Goal: Book appointment/travel/reservation

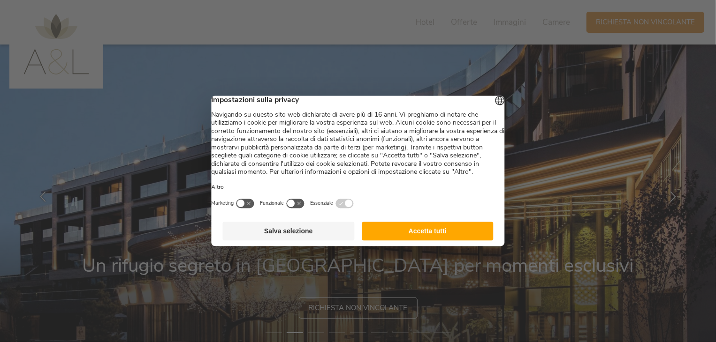
click at [402, 241] on button "Accetta tutti" at bounding box center [428, 231] width 132 height 19
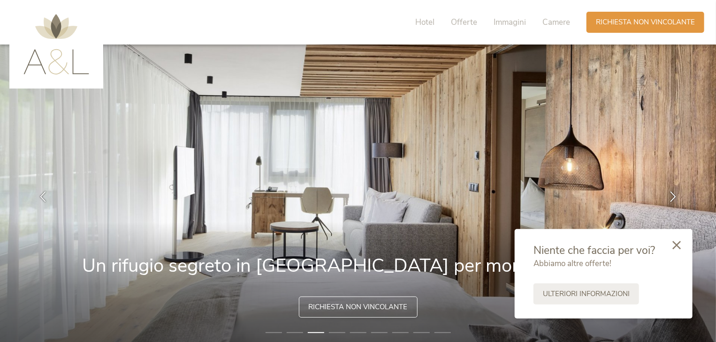
click at [363, 312] on span "Richiesta non vincolante" at bounding box center [358, 307] width 99 height 10
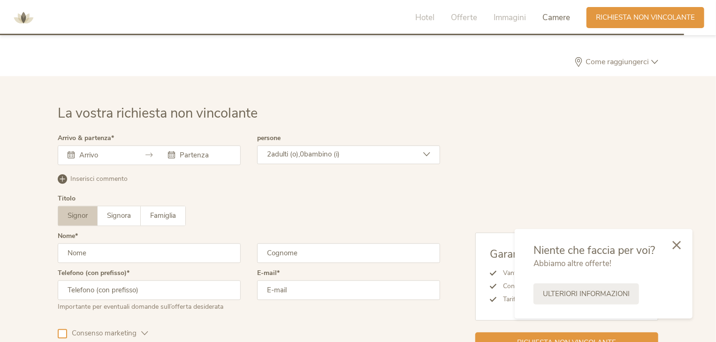
scroll to position [2783, 0]
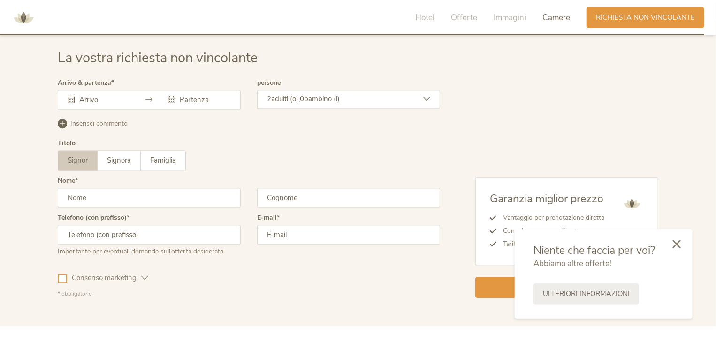
click at [677, 246] on icon at bounding box center [676, 244] width 8 height 8
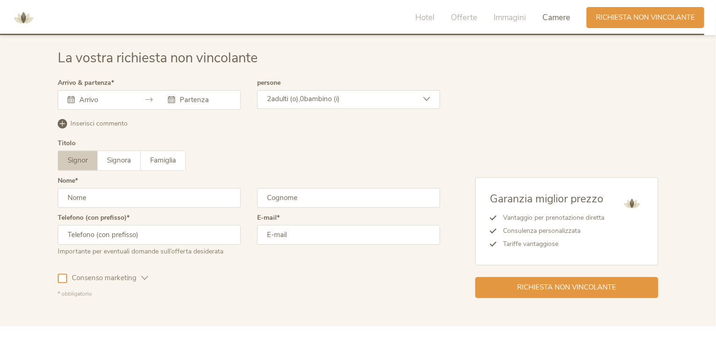
click at [103, 92] on div at bounding box center [149, 100] width 183 height 20
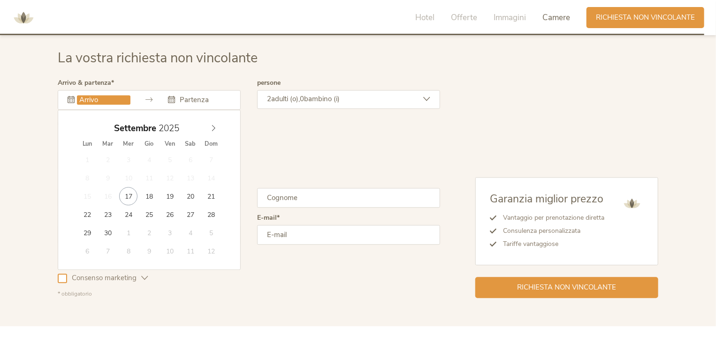
click at [98, 98] on input "text" at bounding box center [103, 99] width 53 height 9
click at [213, 125] on icon at bounding box center [213, 128] width 7 height 7
type input "[DATE]"
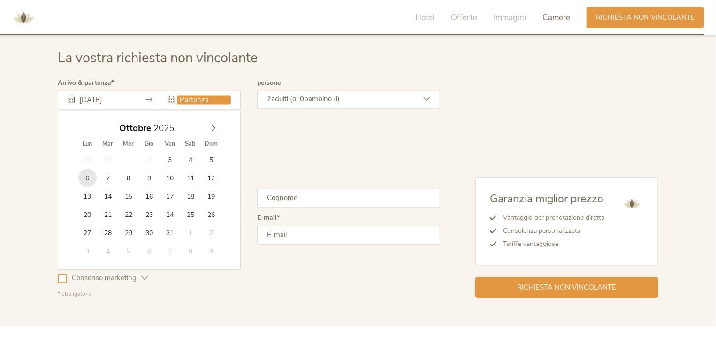
type input "[DATE]"
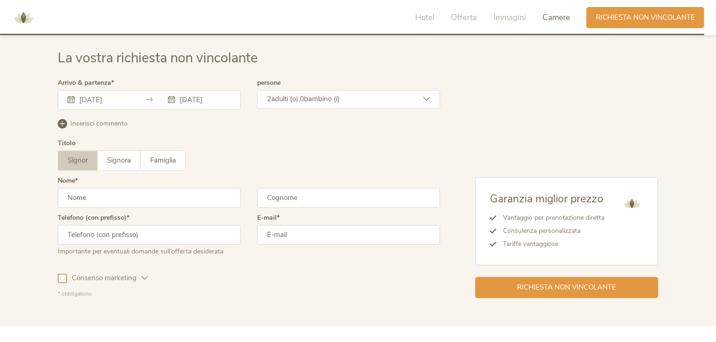
click at [113, 198] on input "text" at bounding box center [149, 198] width 183 height 20
type input "[PERSON_NAME]"
click at [277, 197] on input "text" at bounding box center [348, 198] width 183 height 20
type input "la scala"
click at [137, 236] on input "text" at bounding box center [149, 235] width 183 height 20
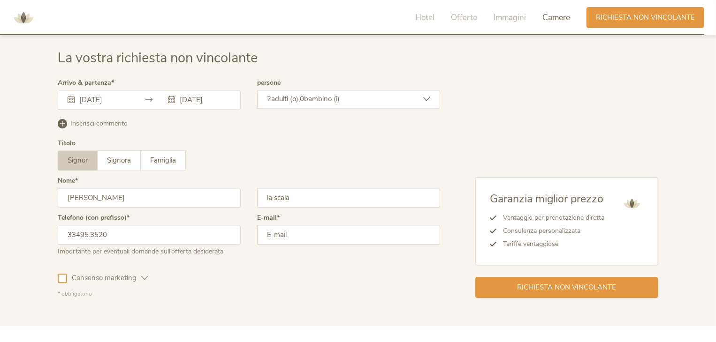
type input "33495.3520"
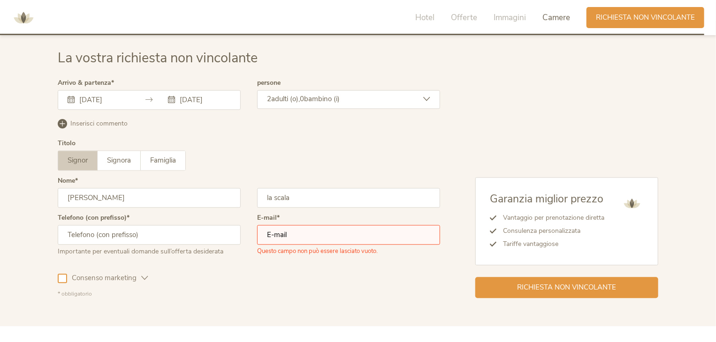
click at [304, 233] on input "email" at bounding box center [348, 235] width 183 height 20
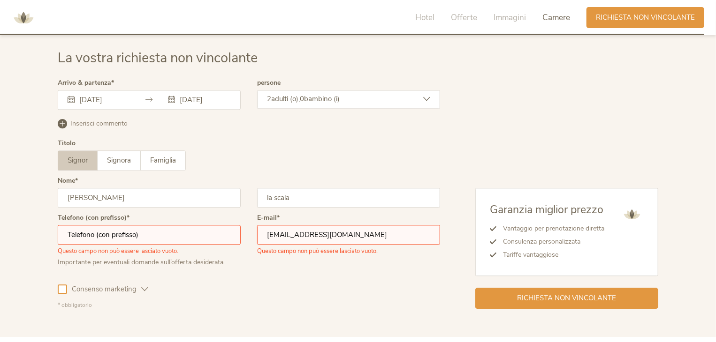
type input "[EMAIL_ADDRESS][DOMAIN_NAME]"
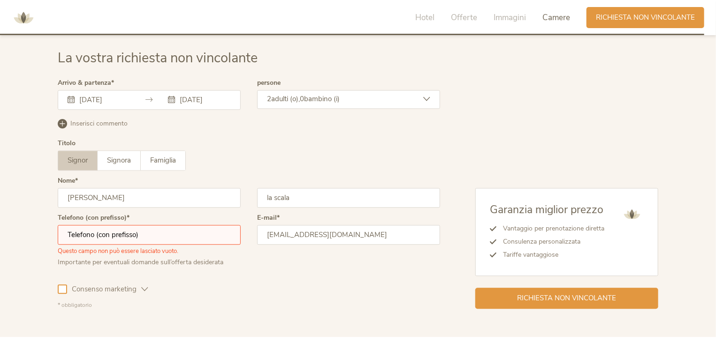
click at [60, 287] on div at bounding box center [62, 289] width 9 height 9
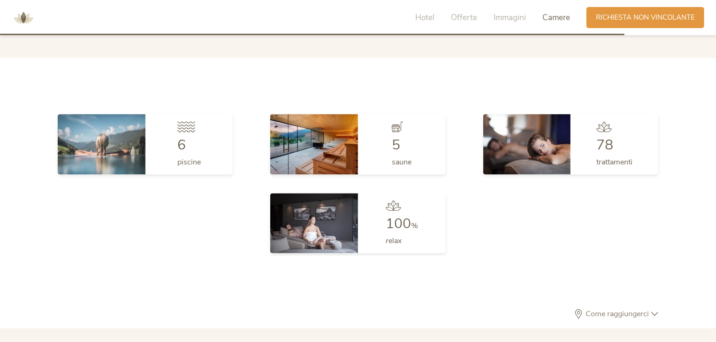
scroll to position [2479, 0]
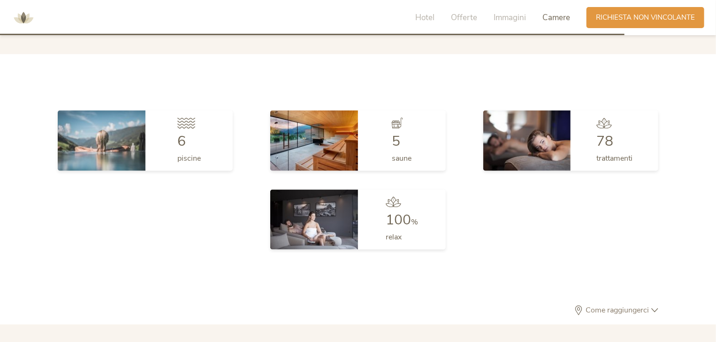
drag, startPoint x: 707, startPoint y: 281, endPoint x: 711, endPoint y: 259, distance: 22.0
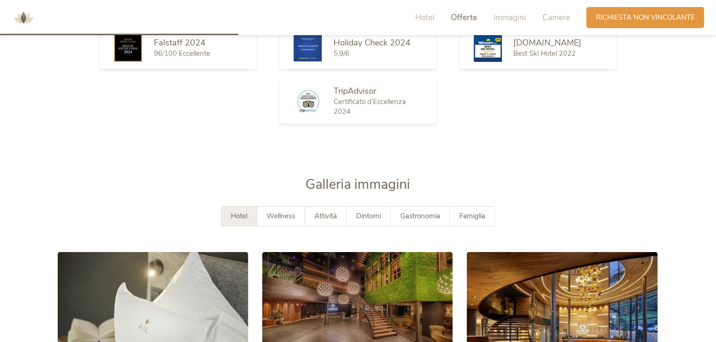
scroll to position [366, 0]
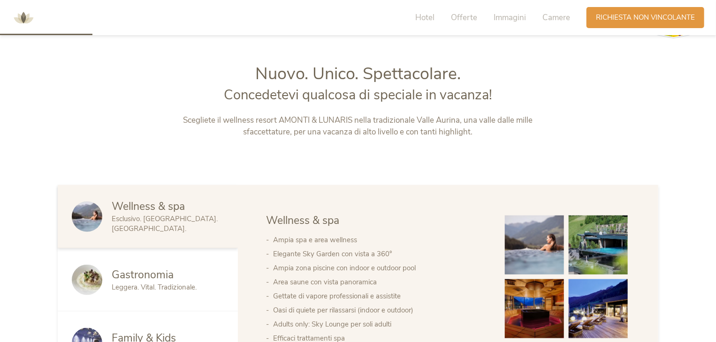
drag, startPoint x: 716, startPoint y: 53, endPoint x: 685, endPoint y: 46, distance: 31.3
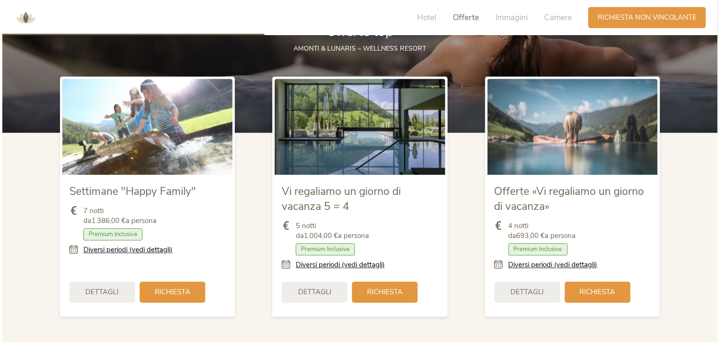
scroll to position [1041, 0]
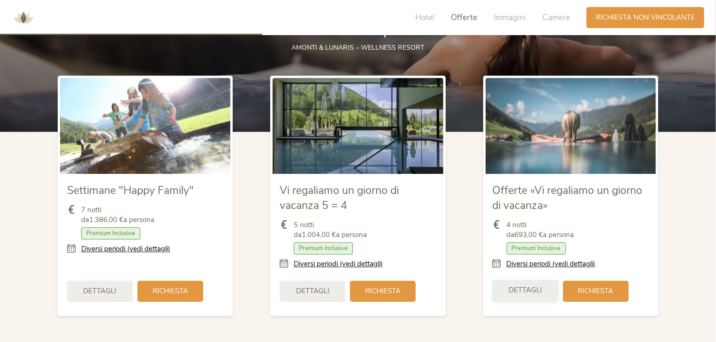
click at [535, 293] on span "Dettagli" at bounding box center [524, 291] width 33 height 10
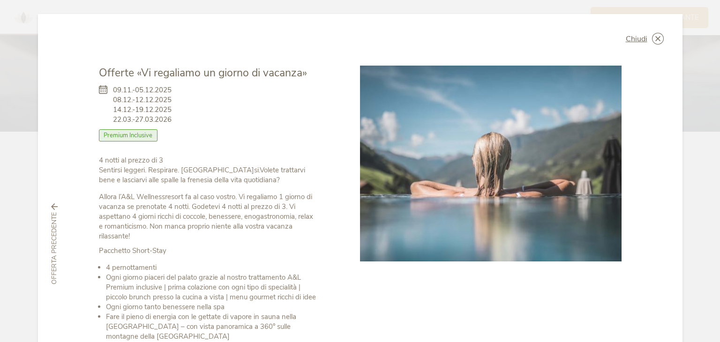
click at [52, 208] on icon at bounding box center [54, 207] width 7 height 7
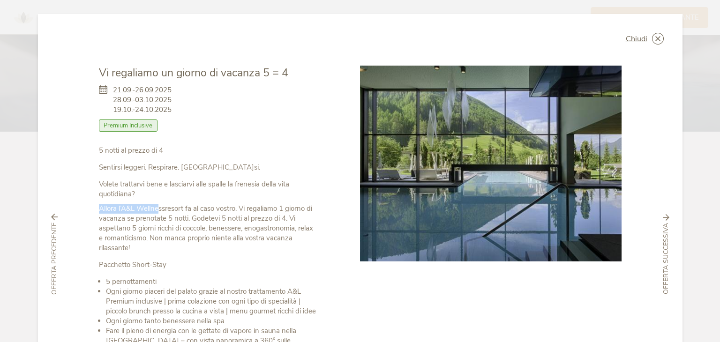
drag, startPoint x: 52, startPoint y: 208, endPoint x: 157, endPoint y: 208, distance: 105.0
click at [157, 208] on div "Chiudi Vi regaliamo un giorno di vacanza 5 = 4 21.09.-26.09.2025 28.09.-03.10.2…" at bounding box center [360, 254] width 645 height 481
click at [294, 267] on div "Allora l’A&L Wellnessresort fa al caso vostro. Vi regaliamo 1 giorno di vacanza…" at bounding box center [208, 308] width 219 height 208
click at [663, 216] on icon at bounding box center [666, 218] width 7 height 7
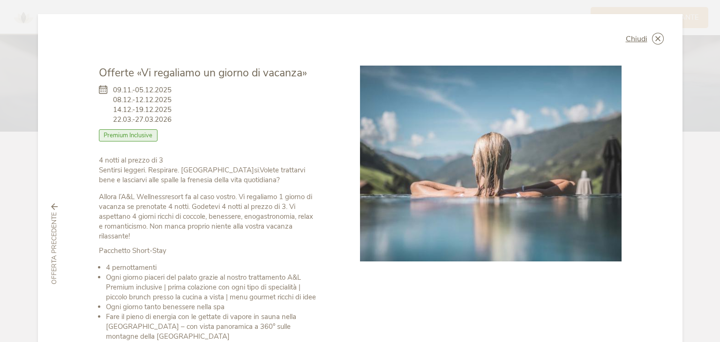
click at [663, 216] on div "Chiudi Offerte «Vi regaliamo un giorno di vacanza» 09.11.-05.12.2025 08.12.-12.…" at bounding box center [360, 244] width 645 height 460
click at [656, 42] on icon at bounding box center [658, 39] width 12 height 12
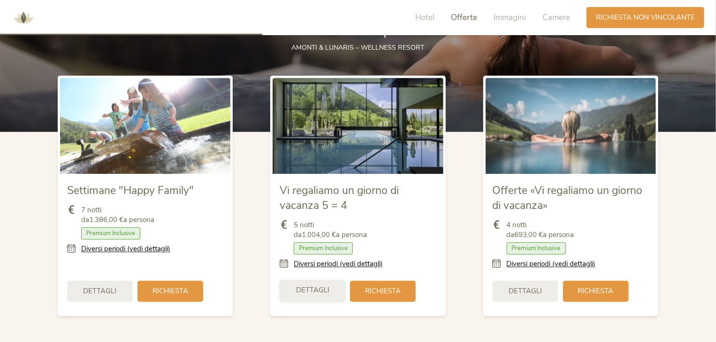
click at [320, 293] on span "Dettagli" at bounding box center [312, 291] width 33 height 10
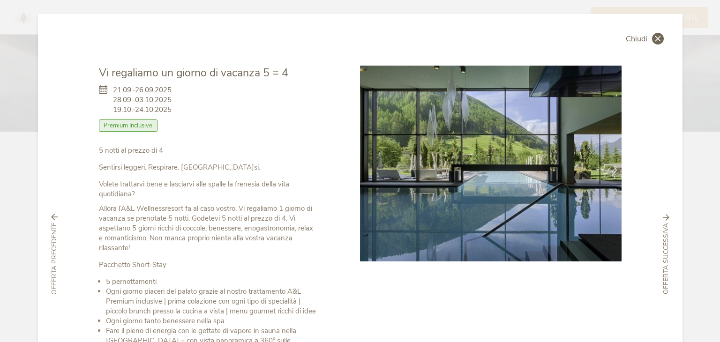
click at [652, 44] on icon at bounding box center [658, 39] width 12 height 12
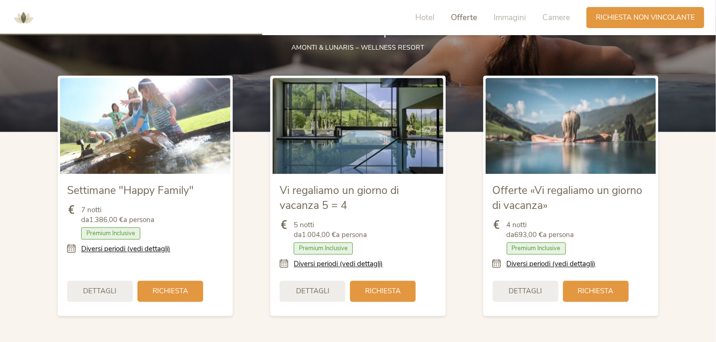
click at [537, 252] on span "Premium Inclusive" at bounding box center [535, 248] width 59 height 12
click at [525, 290] on span "Dettagli" at bounding box center [524, 291] width 33 height 10
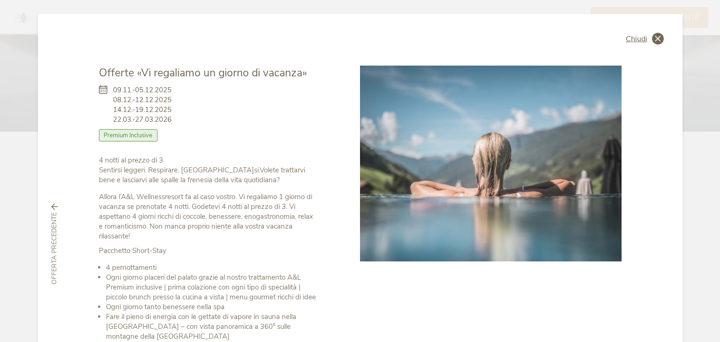
click at [654, 38] on icon at bounding box center [658, 39] width 12 height 12
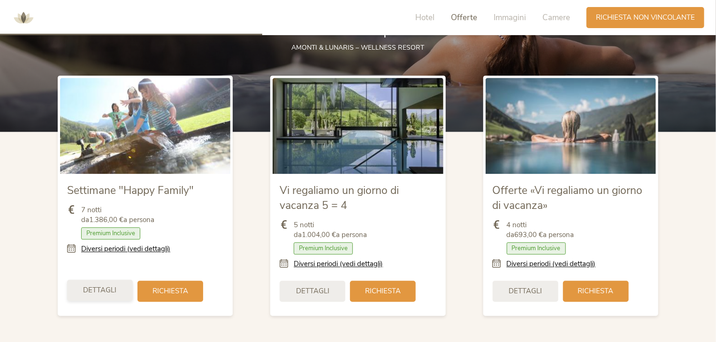
click at [109, 294] on span "Dettagli" at bounding box center [99, 291] width 33 height 10
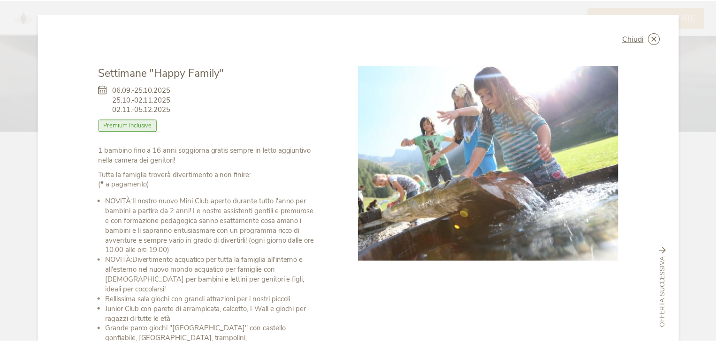
scroll to position [2, 0]
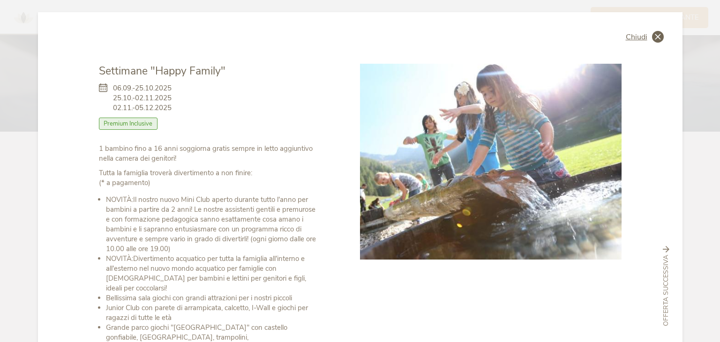
click at [656, 37] on icon at bounding box center [658, 37] width 12 height 12
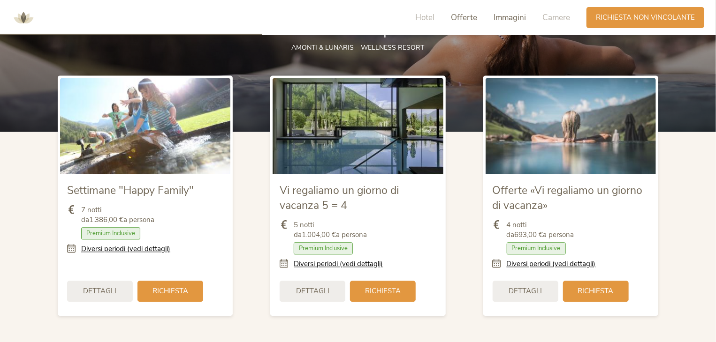
click at [516, 13] on span "Immagini" at bounding box center [509, 17] width 32 height 11
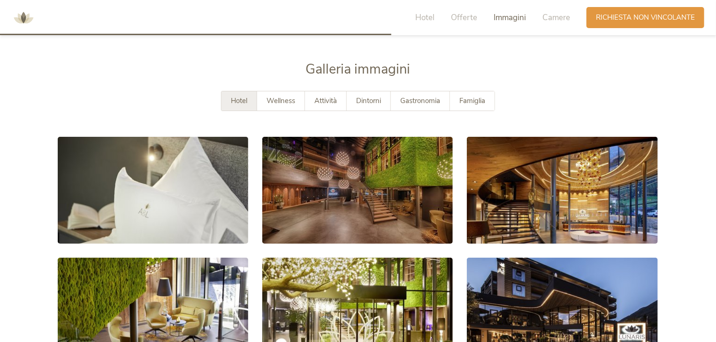
scroll to position [1636, 0]
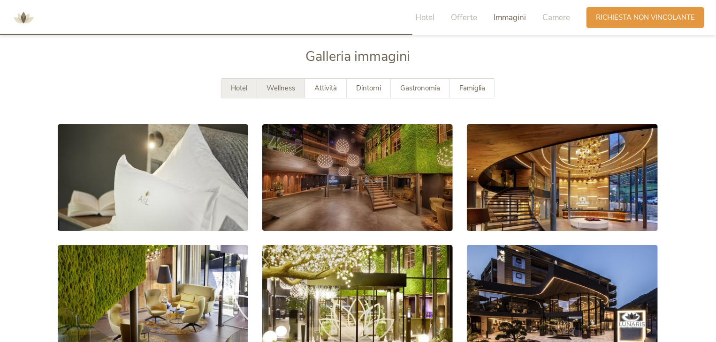
click at [276, 89] on span "Wellness" at bounding box center [280, 87] width 29 height 9
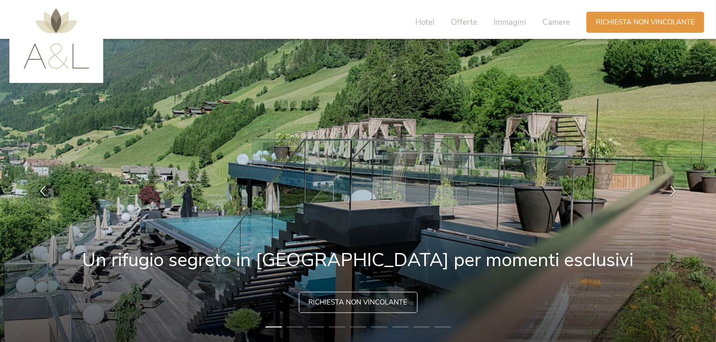
scroll to position [4, 0]
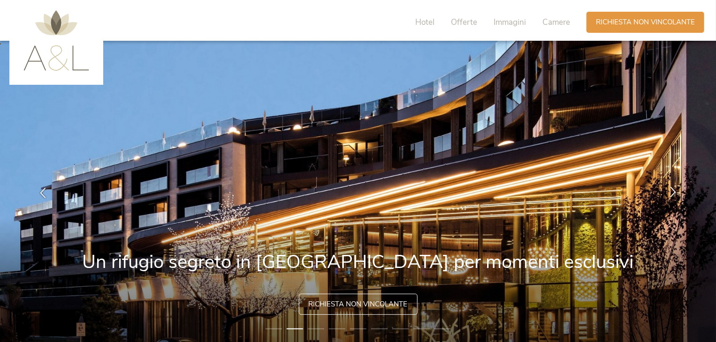
click at [673, 192] on icon at bounding box center [672, 192] width 11 height 11
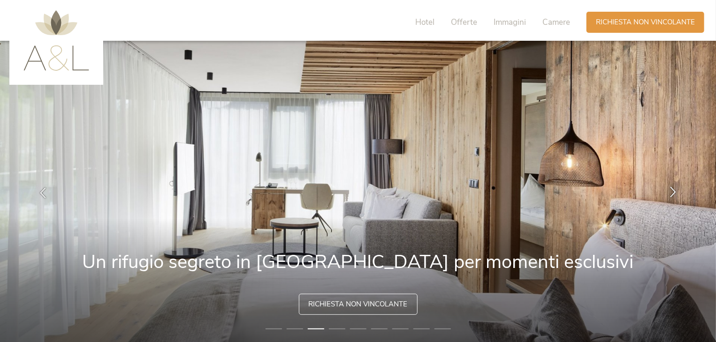
click at [673, 192] on icon at bounding box center [672, 192] width 11 height 11
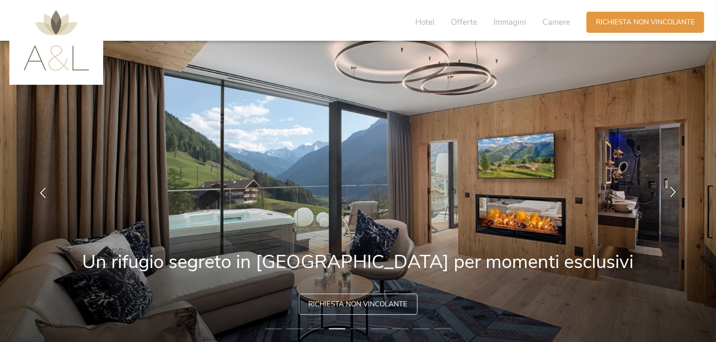
click at [673, 192] on icon at bounding box center [672, 192] width 11 height 11
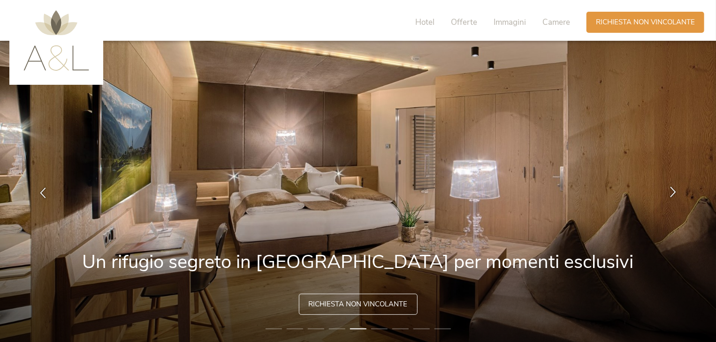
click at [673, 192] on icon at bounding box center [672, 192] width 11 height 11
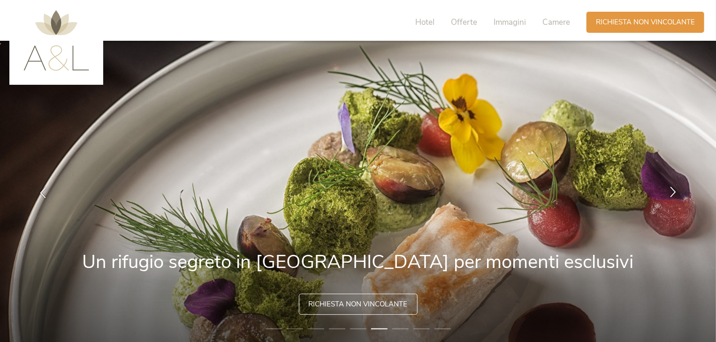
click at [673, 192] on icon at bounding box center [672, 192] width 11 height 11
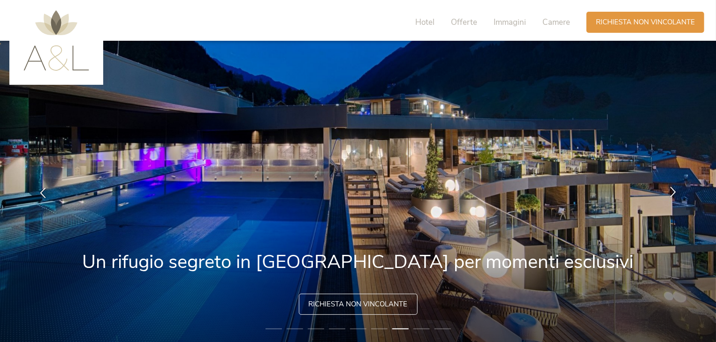
click at [673, 192] on icon at bounding box center [672, 192] width 11 height 11
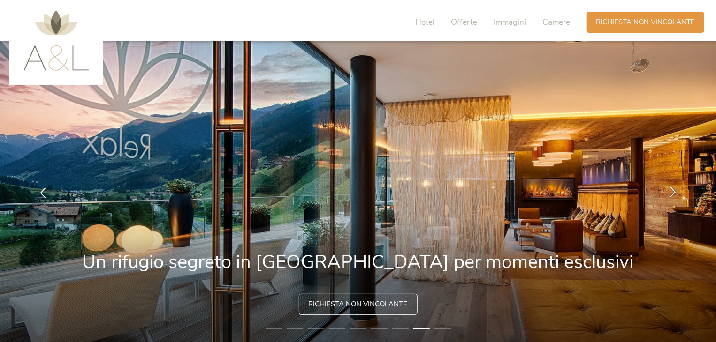
click at [673, 192] on icon at bounding box center [672, 192] width 11 height 11
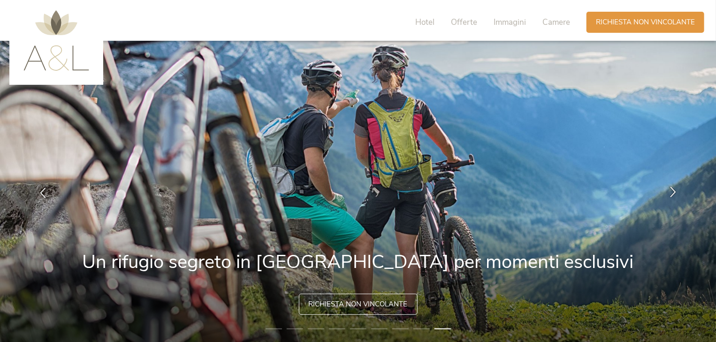
click at [673, 192] on icon at bounding box center [672, 192] width 11 height 11
